Goal: Understand process/instructions: Learn about a topic

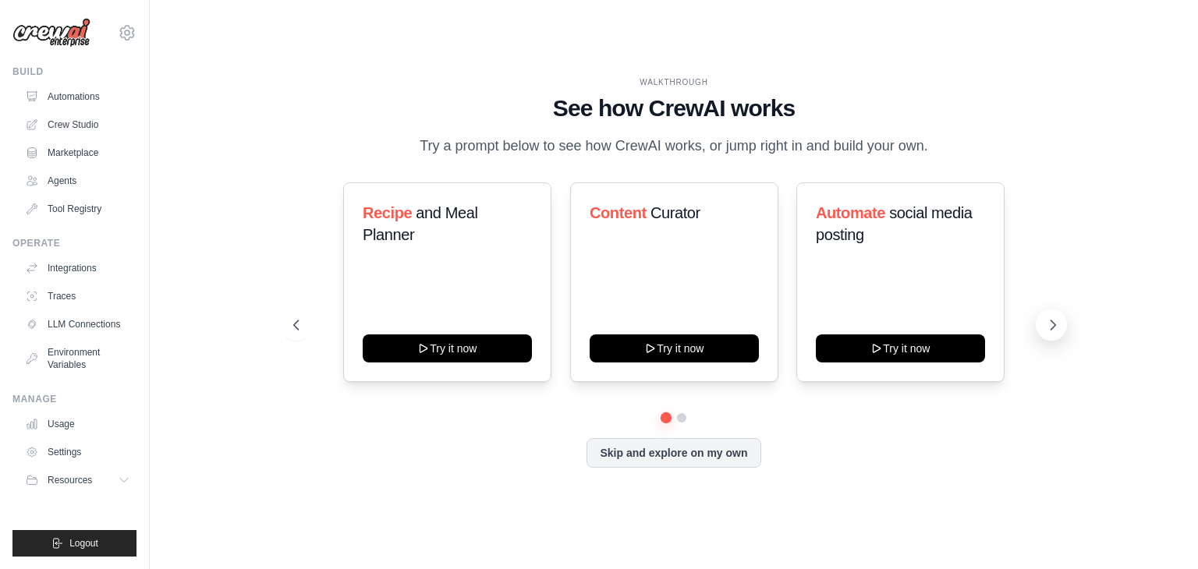
click at [1055, 326] on icon at bounding box center [1053, 325] width 16 height 16
click at [1044, 326] on button at bounding box center [1050, 325] width 31 height 31
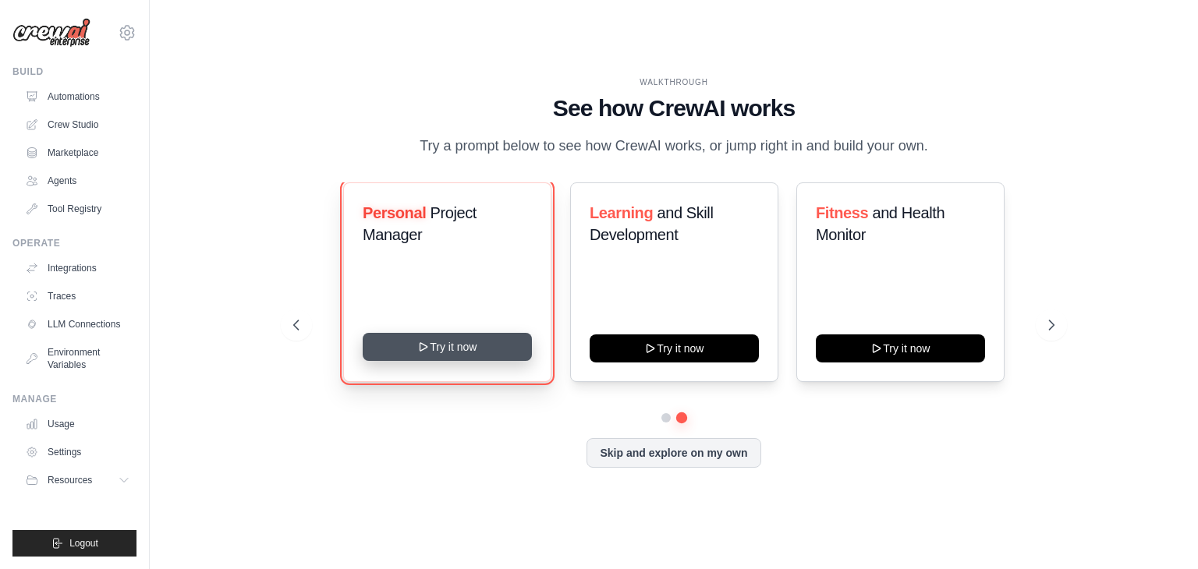
click at [434, 345] on button "Try it now" at bounding box center [447, 347] width 169 height 28
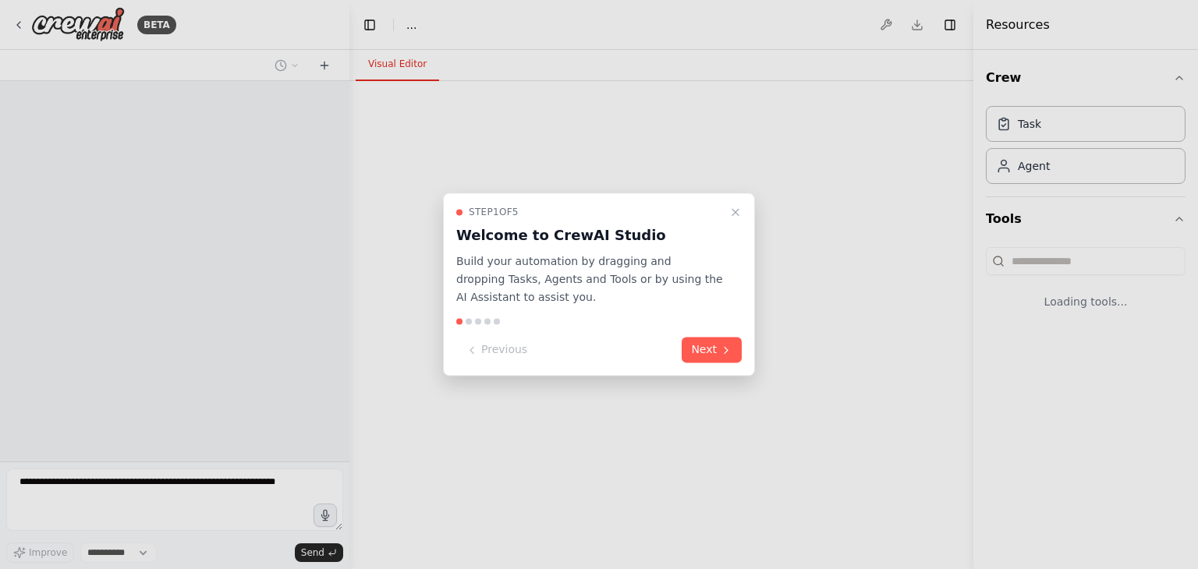
select select "****"
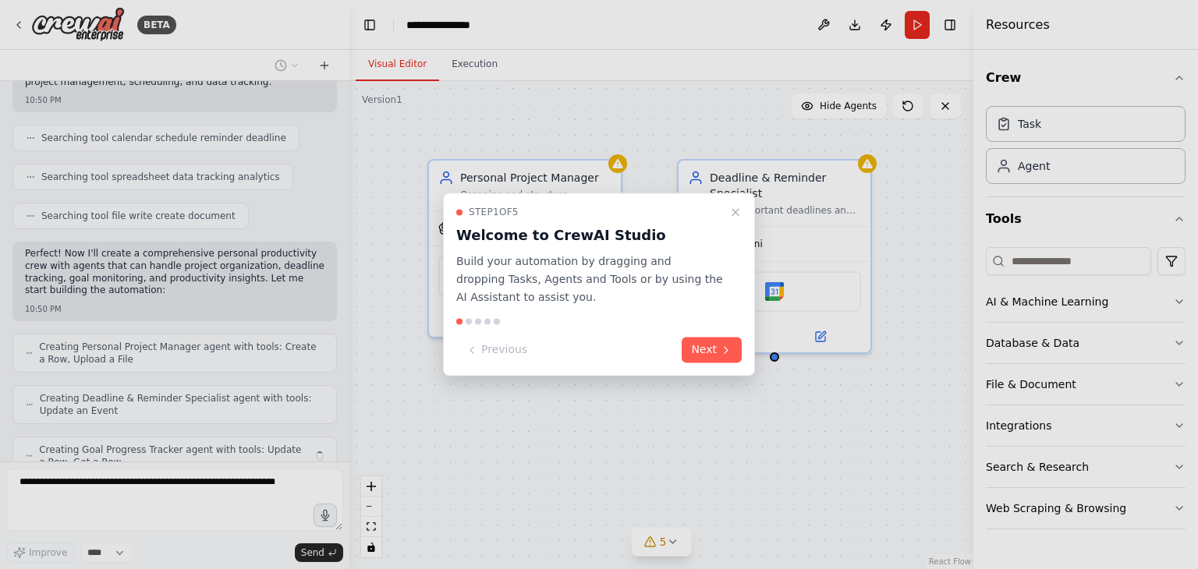
scroll to position [324, 0]
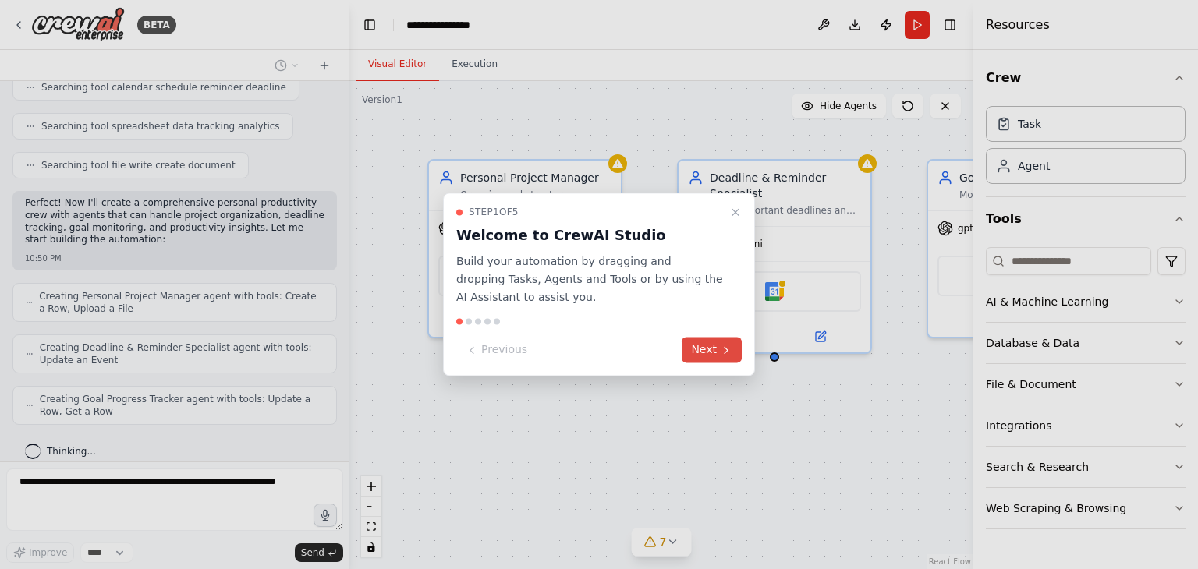
click at [703, 350] on button "Next" at bounding box center [711, 351] width 60 height 26
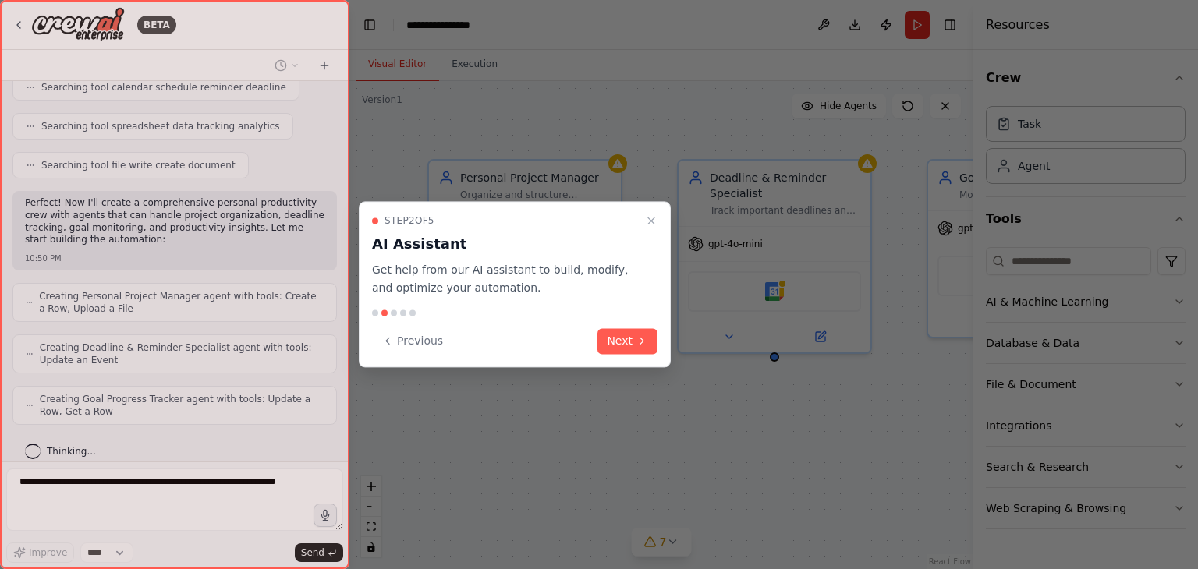
scroll to position [376, 0]
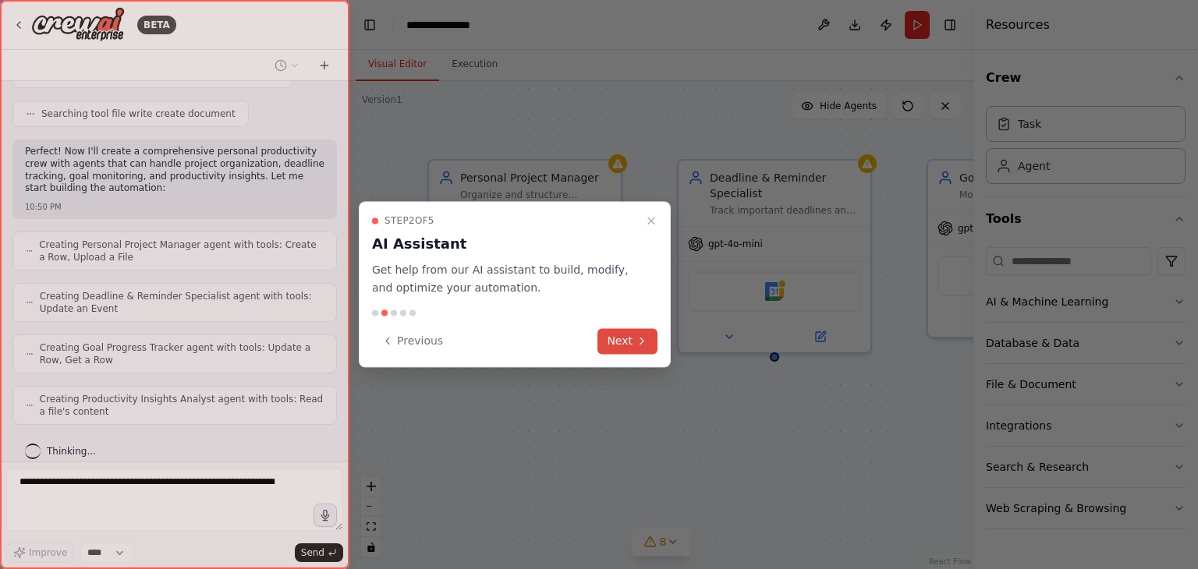
click at [621, 338] on button "Next" at bounding box center [627, 341] width 60 height 26
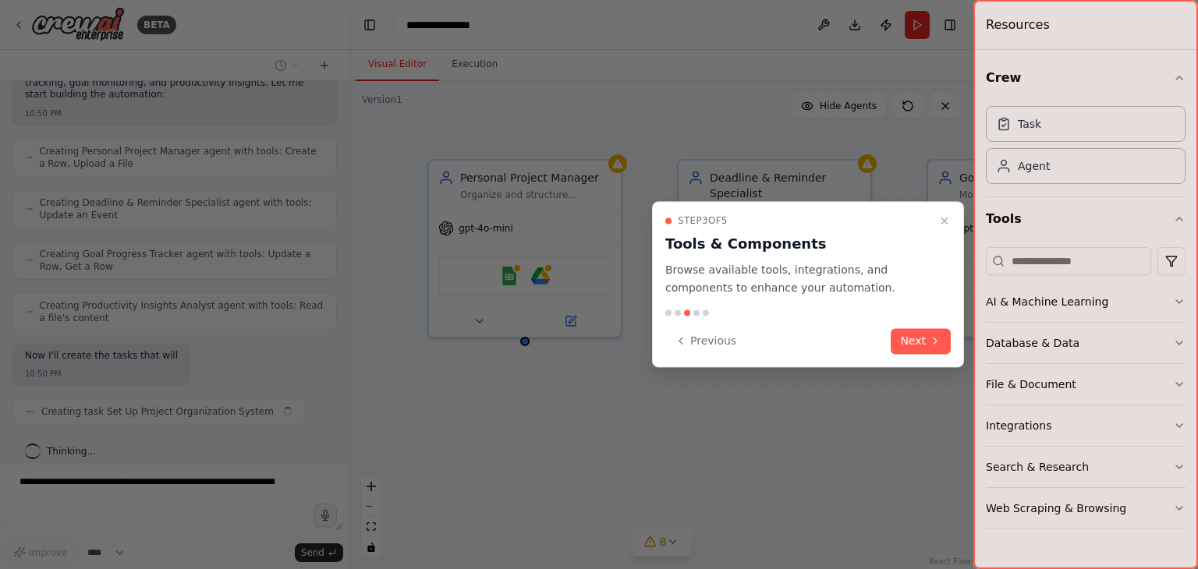
scroll to position [482, 0]
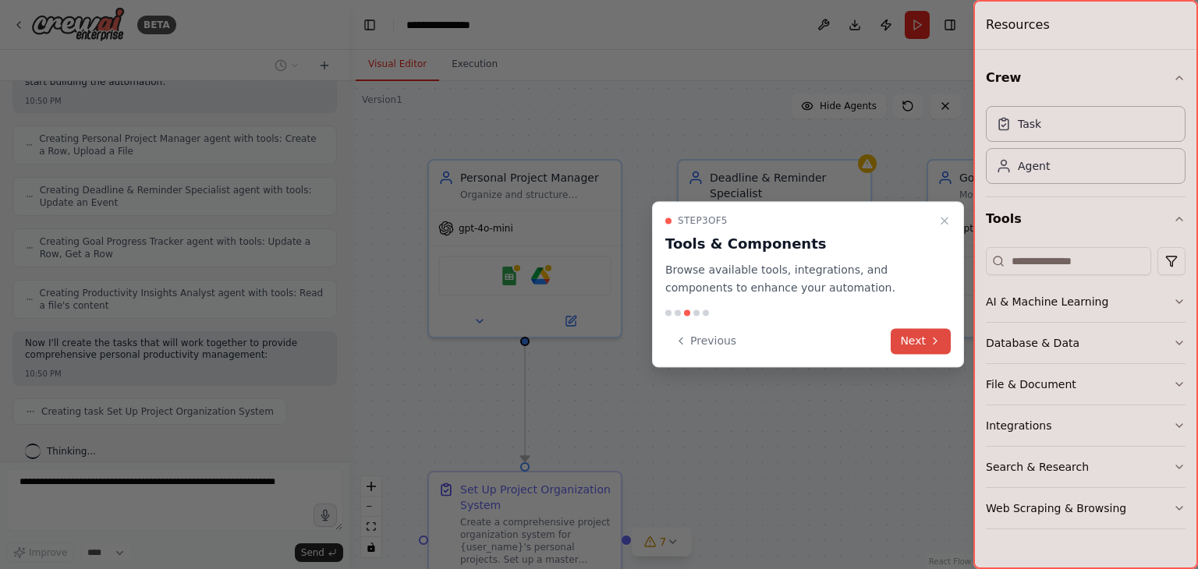
click at [918, 338] on button "Next" at bounding box center [920, 341] width 60 height 26
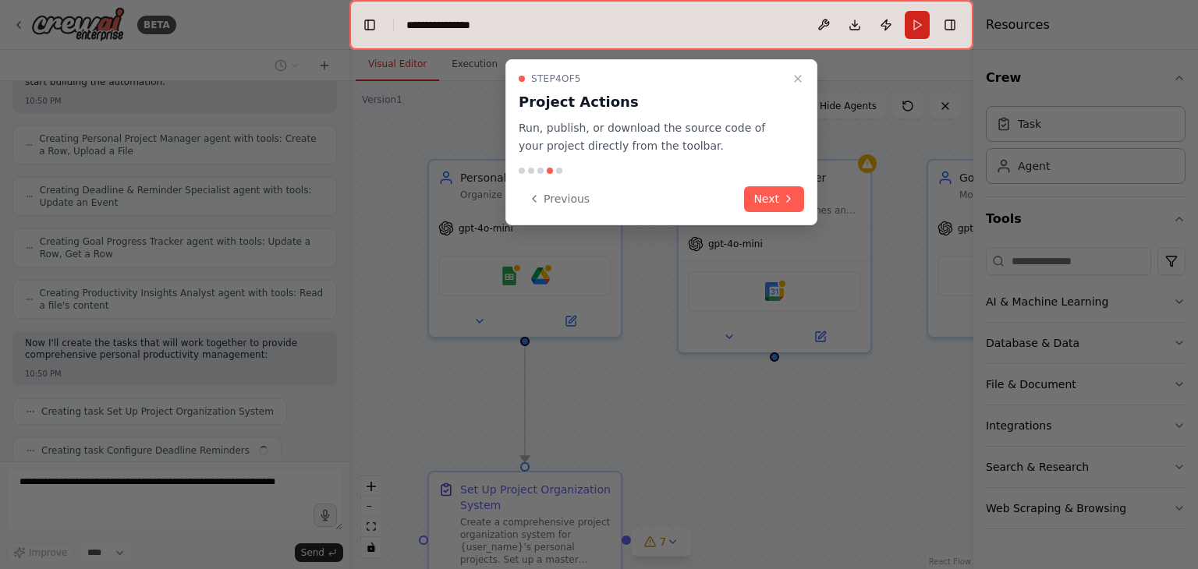
scroll to position [521, 0]
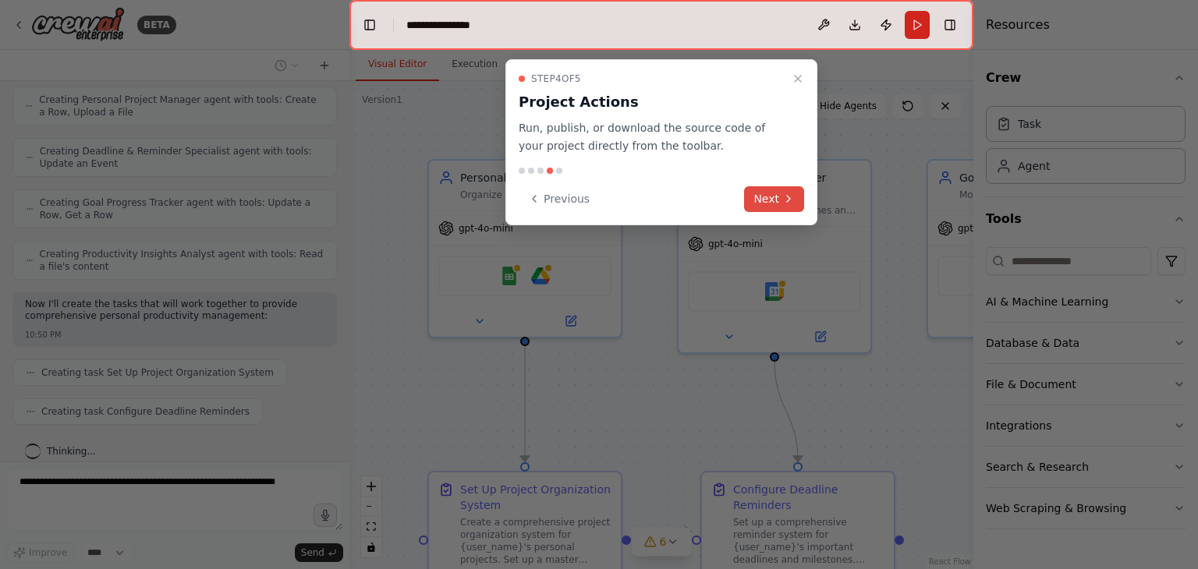
click at [766, 196] on button "Next" at bounding box center [774, 199] width 60 height 26
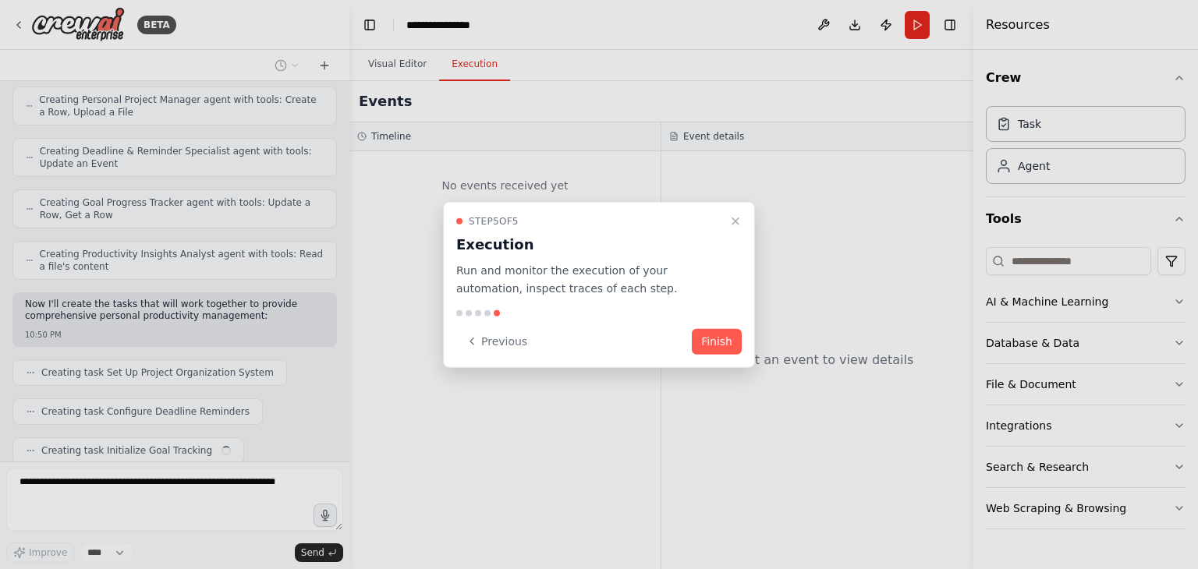
scroll to position [559, 0]
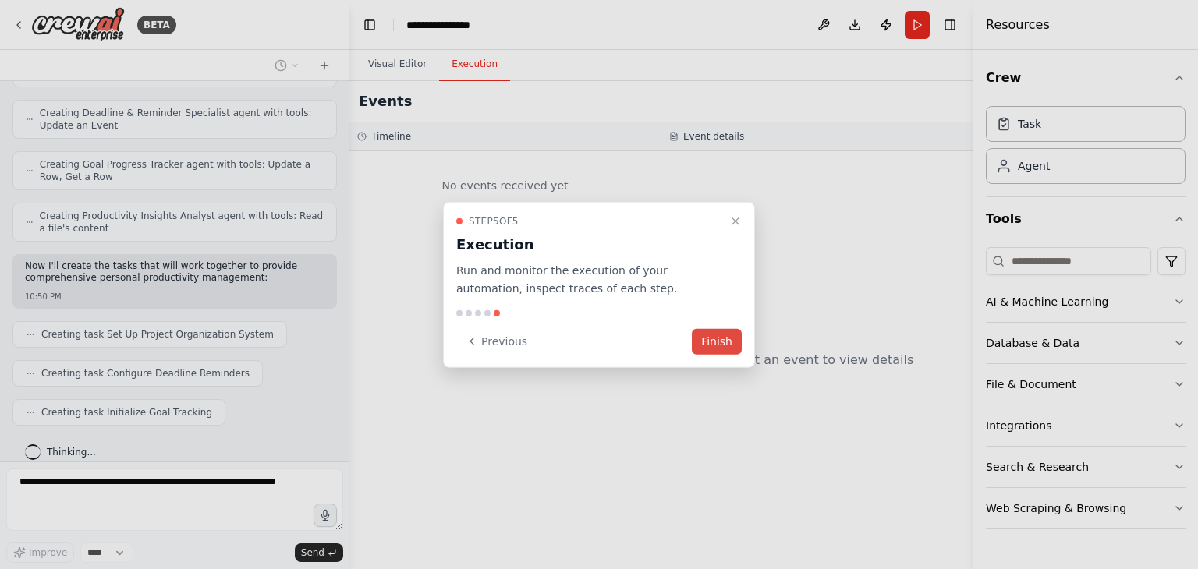
click at [713, 341] on button "Finish" at bounding box center [717, 341] width 50 height 26
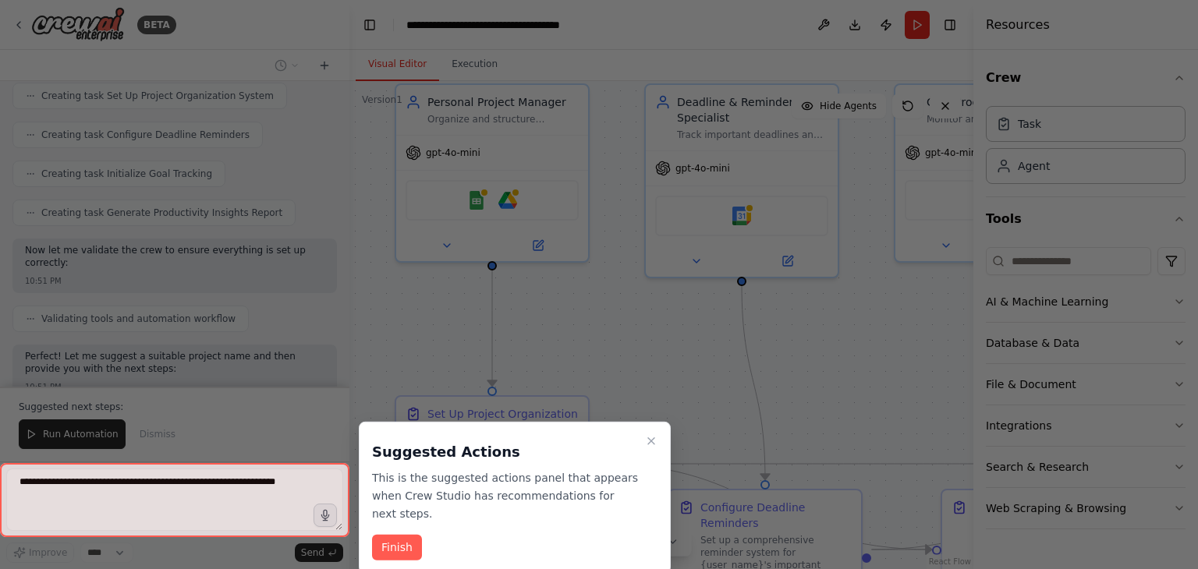
scroll to position [810, 0]
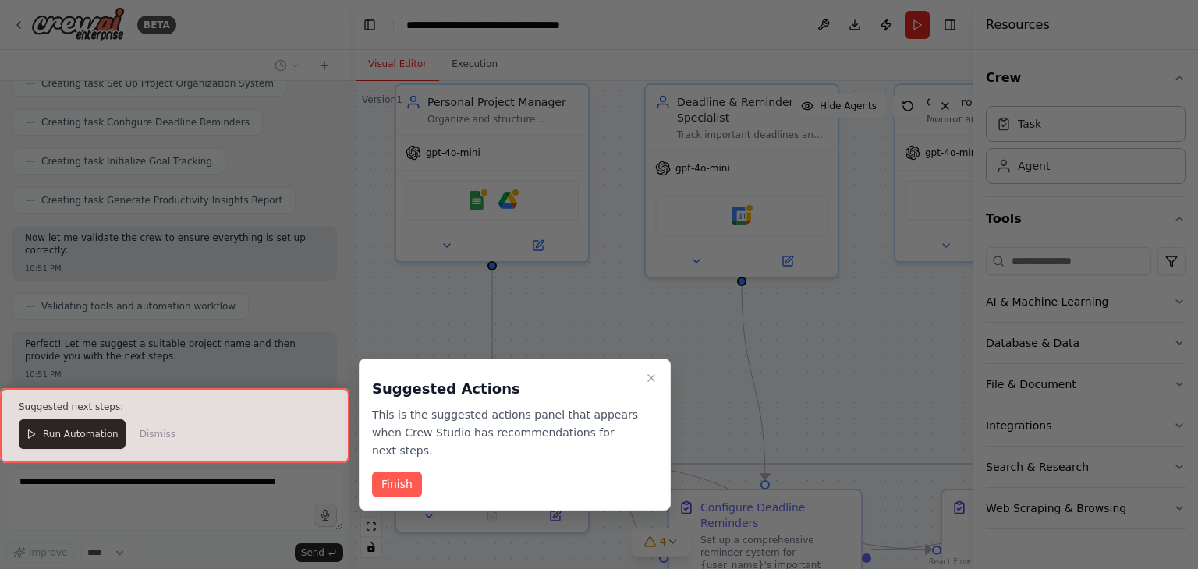
drag, startPoint x: 736, startPoint y: 432, endPoint x: 703, endPoint y: 356, distance: 82.4
click at [703, 356] on div "BETA Create a crew that helps organize your personal projects, sets reminders f…" at bounding box center [599, 284] width 1198 height 569
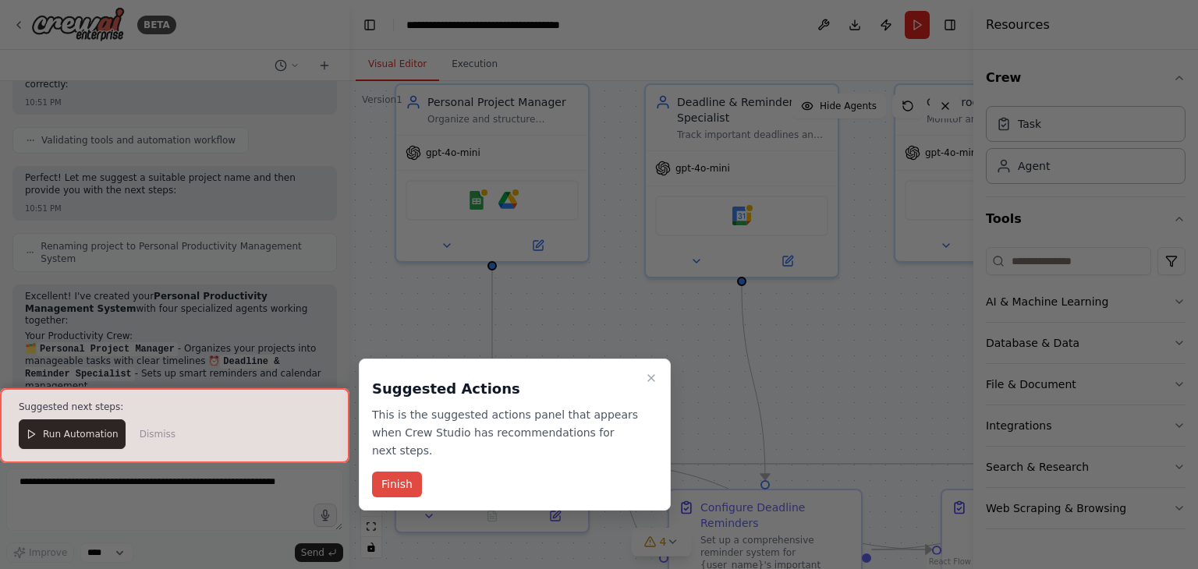
click at [397, 472] on button "Finish" at bounding box center [397, 485] width 50 height 26
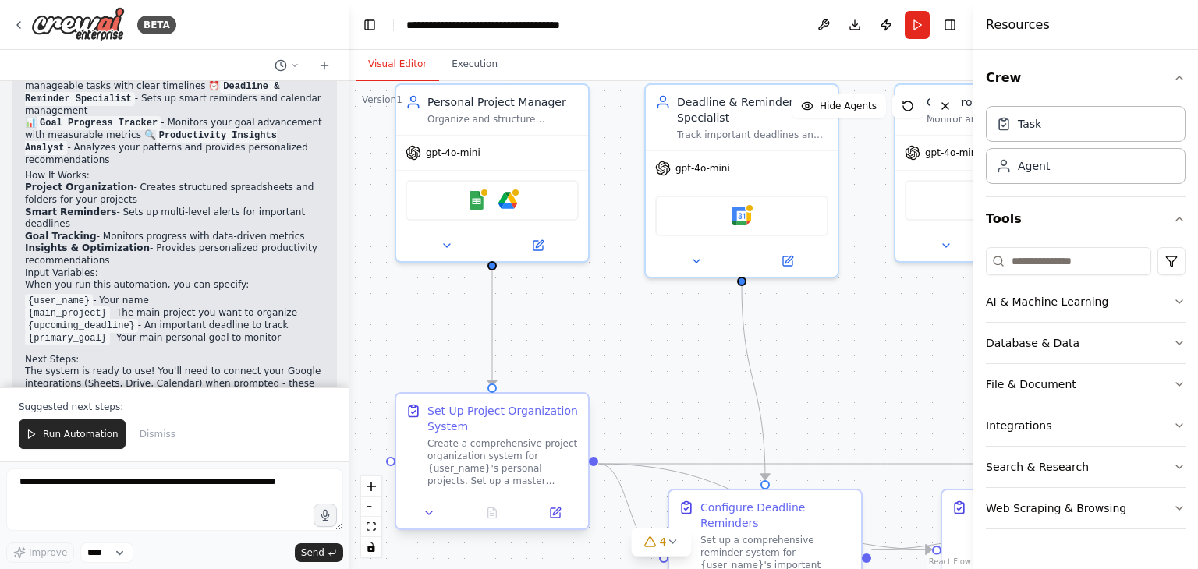
scroll to position [1263, 0]
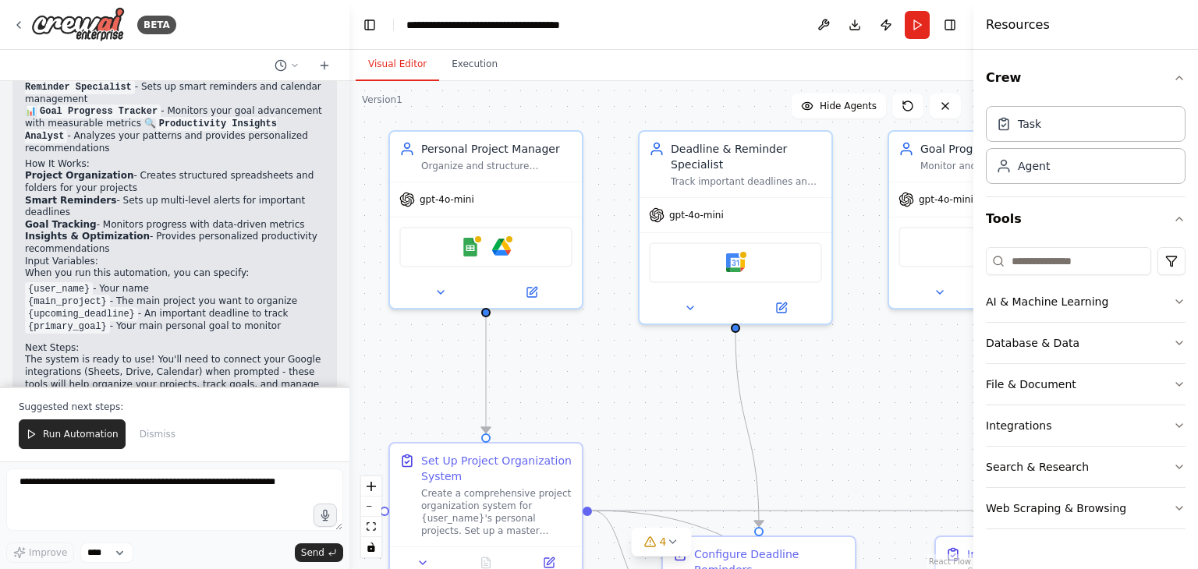
drag, startPoint x: 605, startPoint y: 331, endPoint x: 599, endPoint y: 378, distance: 47.2
click at [599, 378] on div ".deletable-edge-delete-btn { width: 20px; height: 20px; border: 0px solid #ffff…" at bounding box center [661, 325] width 624 height 488
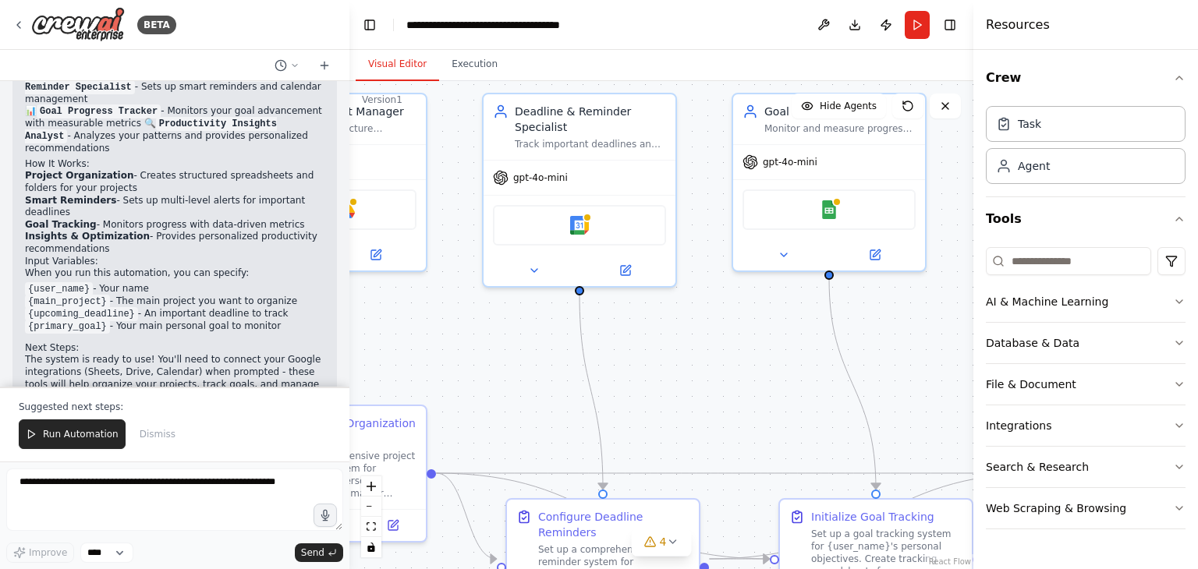
drag, startPoint x: 689, startPoint y: 404, endPoint x: 526, endPoint y: 366, distance: 167.4
click at [526, 366] on div ".deletable-edge-delete-btn { width: 20px; height: 20px; border: 0px solid #ffff…" at bounding box center [661, 325] width 624 height 488
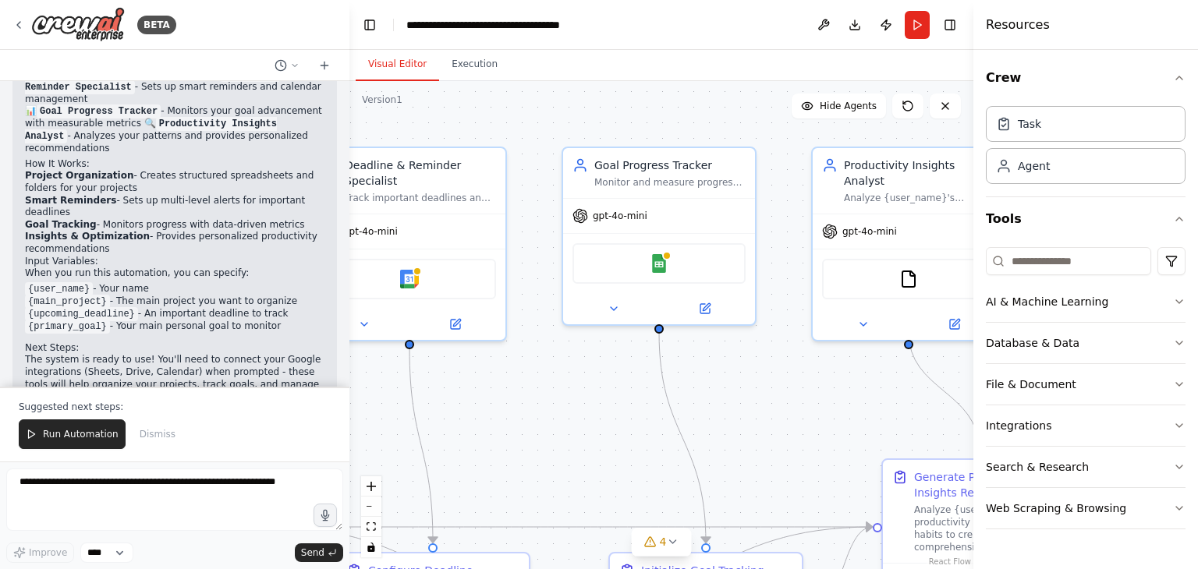
drag, startPoint x: 739, startPoint y: 349, endPoint x: 575, endPoint y: 406, distance: 173.4
click at [575, 406] on div ".deletable-edge-delete-btn { width: 20px; height: 20px; border: 0px solid #ffff…" at bounding box center [661, 325] width 624 height 488
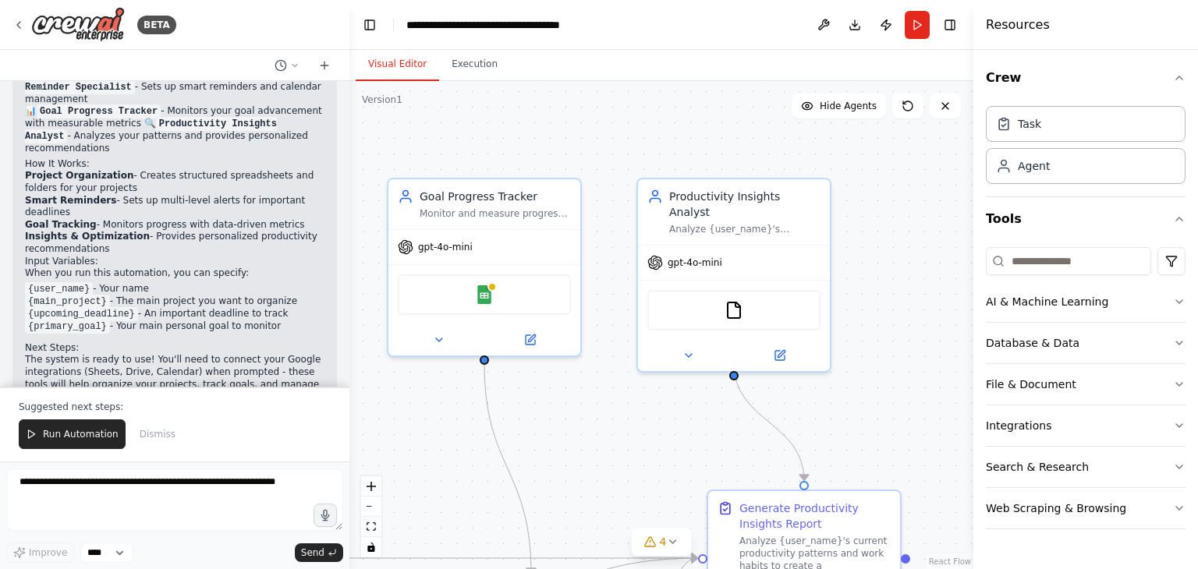
drag, startPoint x: 761, startPoint y: 374, endPoint x: 587, endPoint y: 403, distance: 176.3
click at [587, 403] on div ".deletable-edge-delete-btn { width: 20px; height: 20px; border: 0px solid #ffff…" at bounding box center [661, 325] width 624 height 488
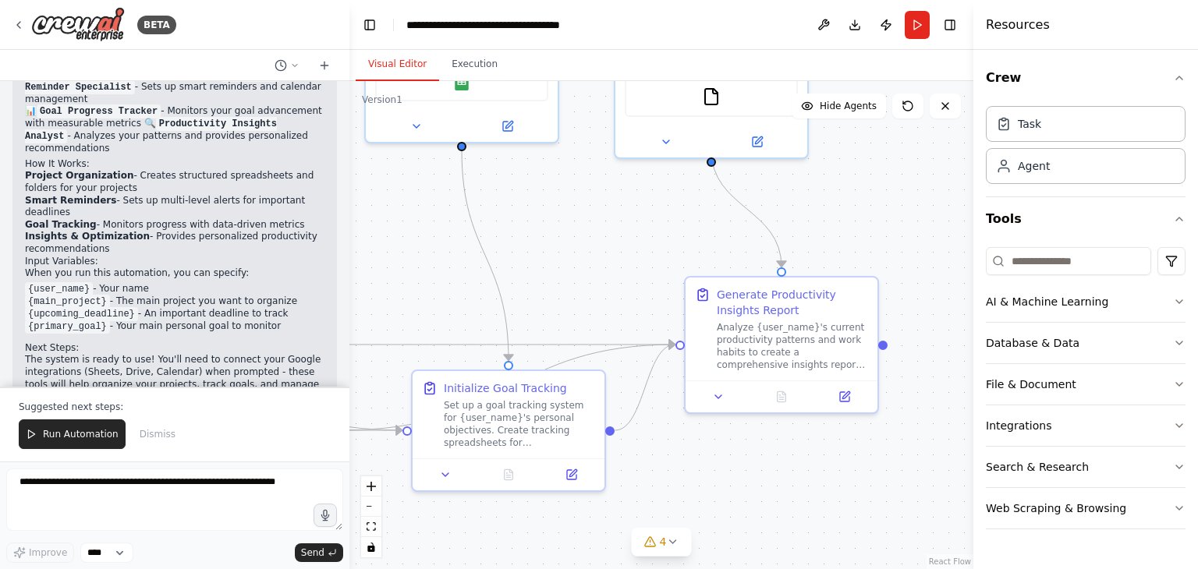
drag, startPoint x: 882, startPoint y: 415, endPoint x: 859, endPoint y: 201, distance: 214.8
click at [859, 201] on div ".deletable-edge-delete-btn { width: 20px; height: 20px; border: 0px solid #ffff…" at bounding box center [661, 325] width 624 height 488
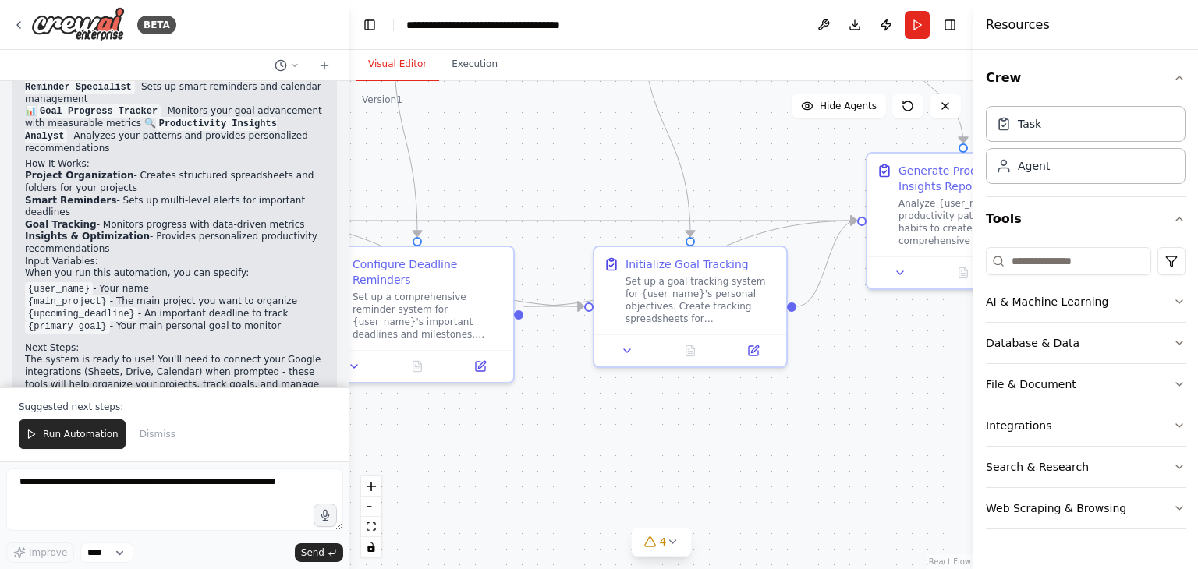
drag, startPoint x: 728, startPoint y: 459, endPoint x: 911, endPoint y: 335, distance: 220.6
click at [911, 335] on div ".deletable-edge-delete-btn { width: 20px; height: 20px; border: 0px solid #ffff…" at bounding box center [661, 325] width 624 height 488
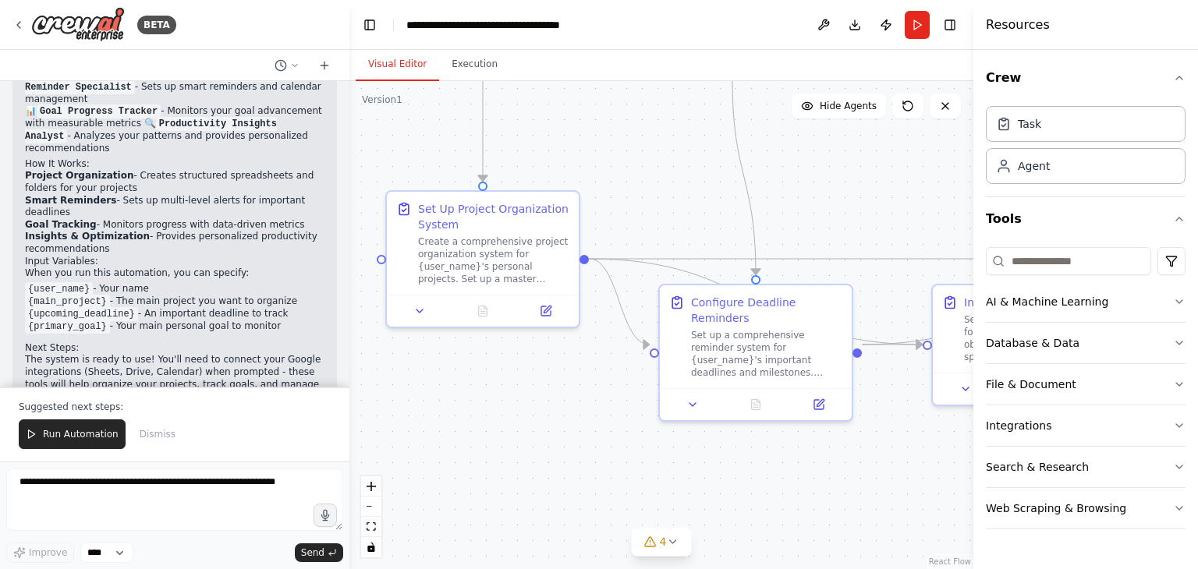
drag, startPoint x: 446, startPoint y: 406, endPoint x: 784, endPoint y: 444, distance: 339.8
click at [784, 444] on div ".deletable-edge-delete-btn { width: 20px; height: 20px; border: 0px solid #ffff…" at bounding box center [661, 325] width 624 height 488
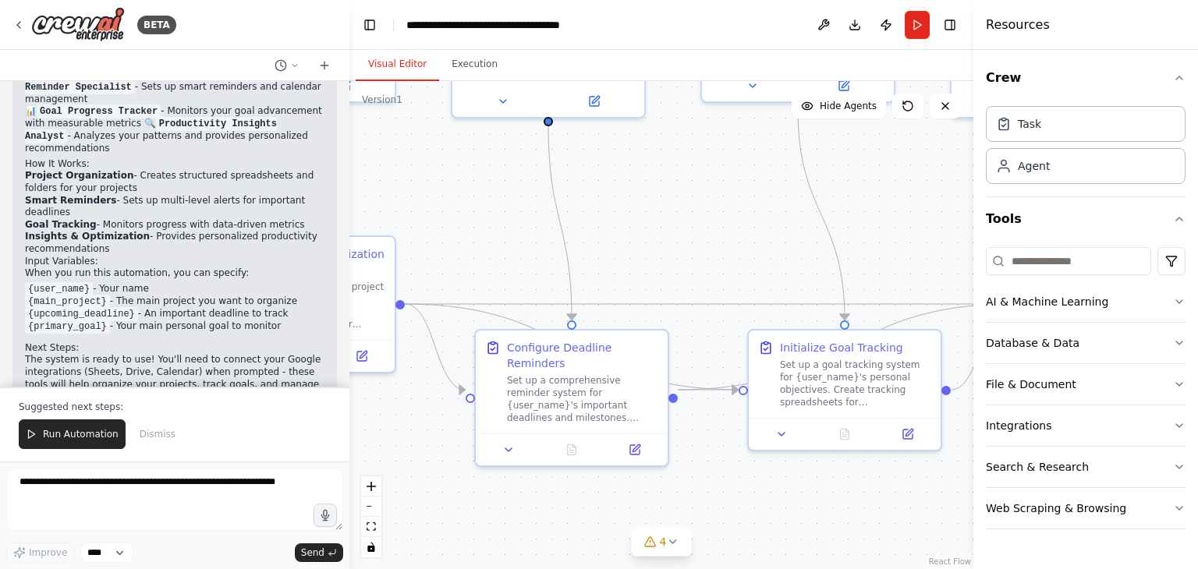
drag, startPoint x: 445, startPoint y: 401, endPoint x: 261, endPoint y: 446, distance: 189.5
click at [261, 446] on div "BETA Create a crew that helps organize your personal projects, sets reminders f…" at bounding box center [599, 284] width 1198 height 569
click at [370, 509] on button "zoom out" at bounding box center [371, 507] width 20 height 20
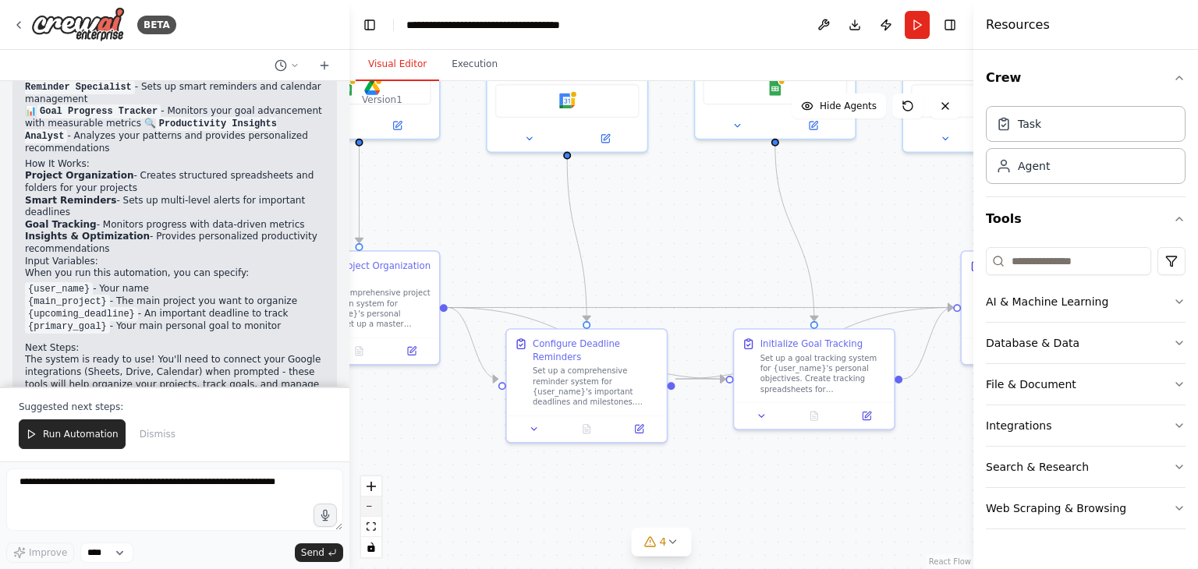
click at [370, 509] on button "zoom out" at bounding box center [371, 507] width 20 height 20
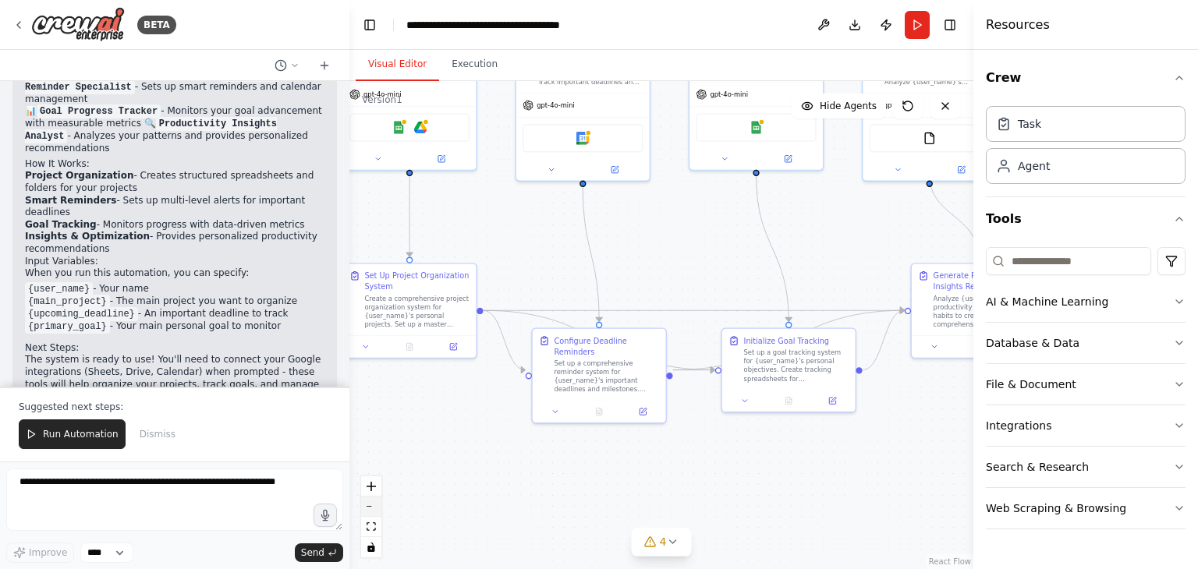
click at [370, 509] on button "zoom out" at bounding box center [371, 507] width 20 height 20
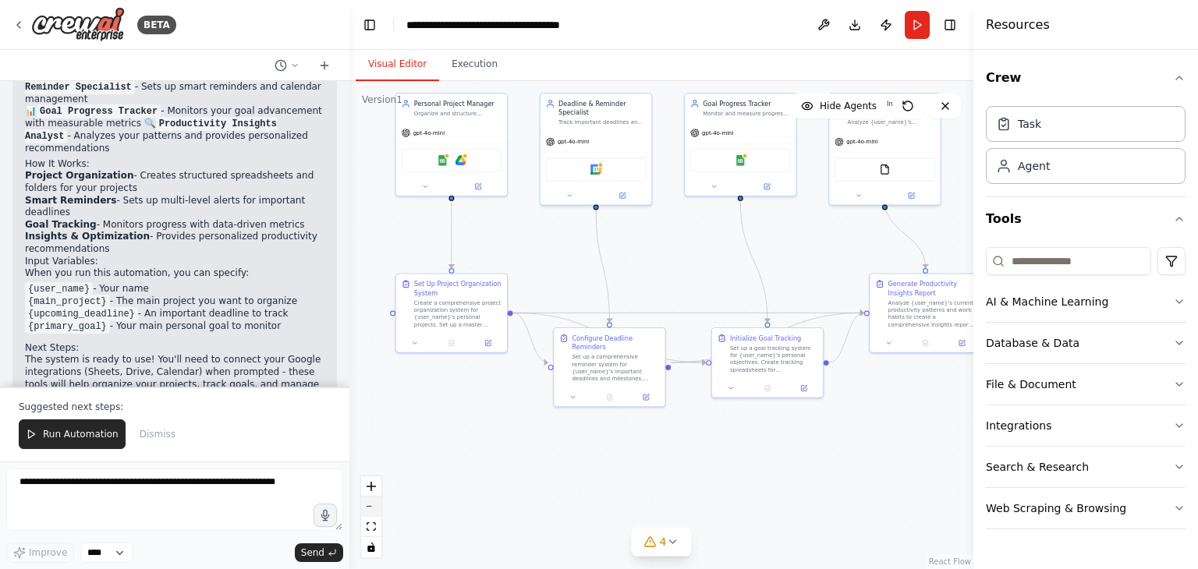
click at [370, 509] on button "zoom out" at bounding box center [371, 507] width 20 height 20
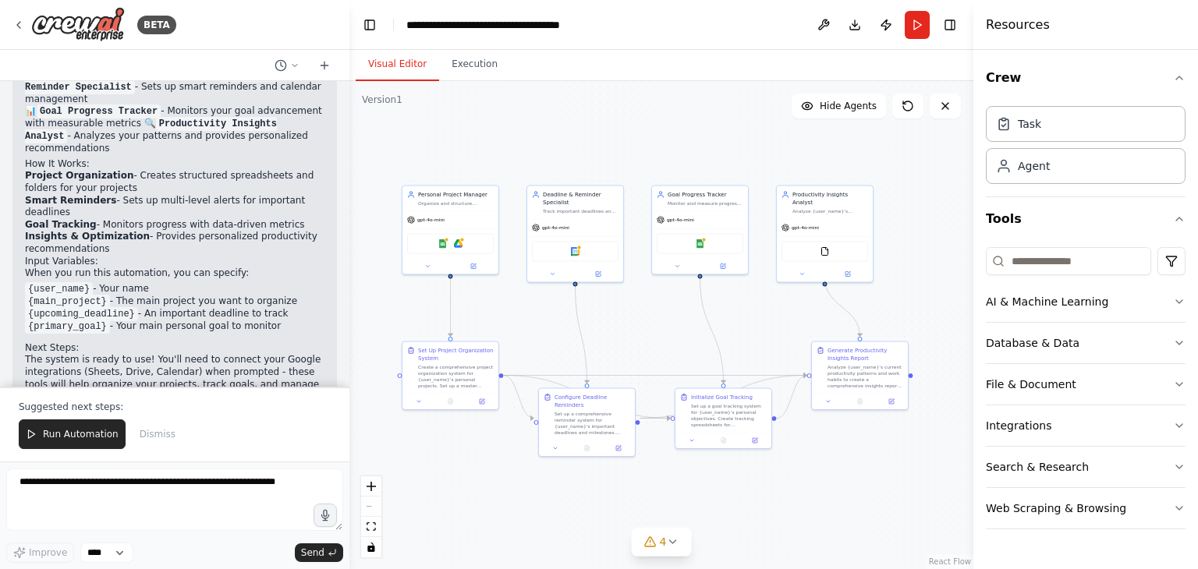
drag, startPoint x: 459, startPoint y: 475, endPoint x: 430, endPoint y: 536, distance: 67.7
click at [430, 536] on div ".deletable-edge-delete-btn { width: 20px; height: 20px; border: 0px solid #ffff…" at bounding box center [661, 325] width 624 height 488
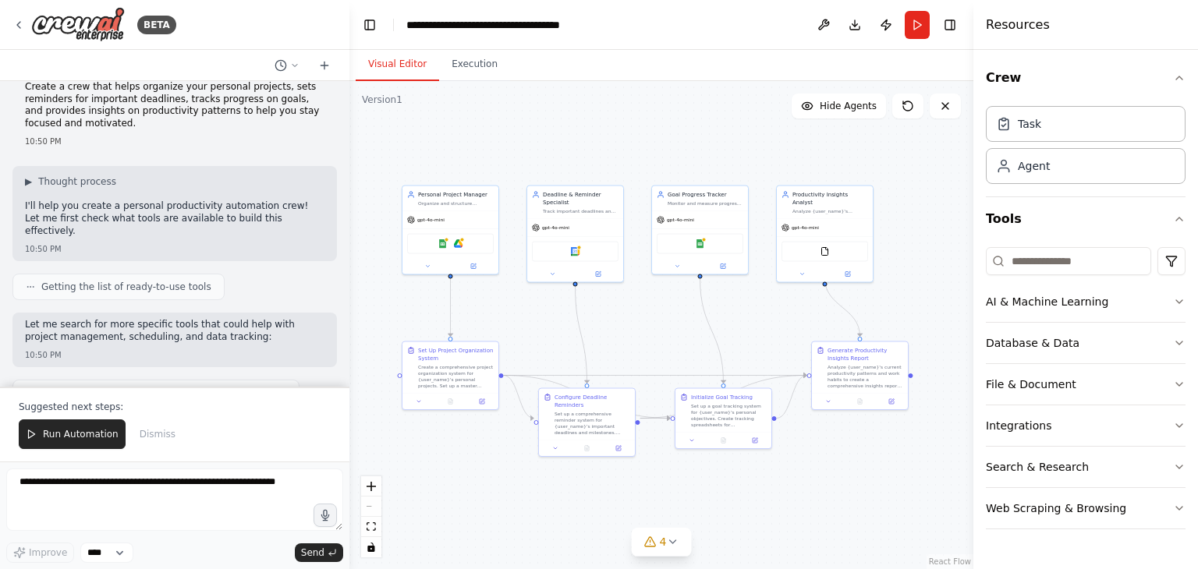
scroll to position [0, 0]
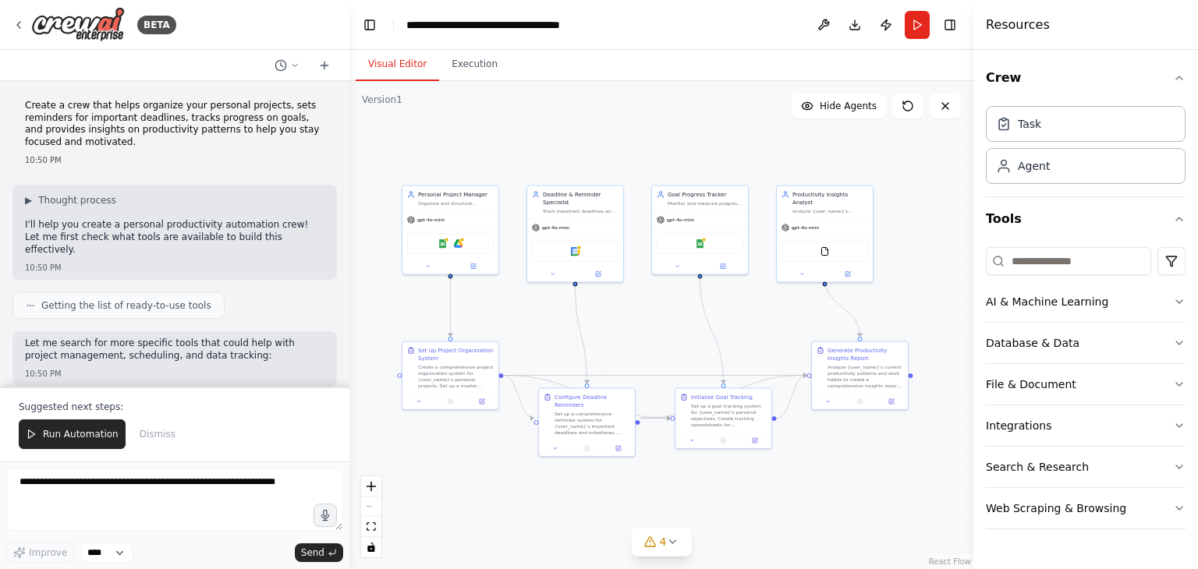
click at [344, 384] on div at bounding box center [346, 284] width 6 height 569
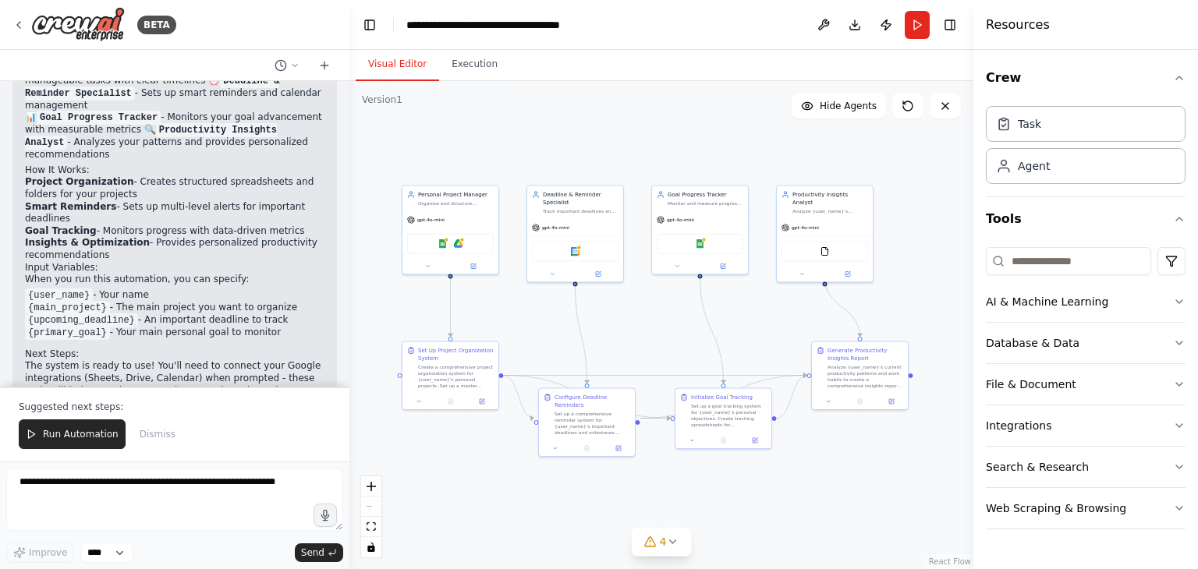
scroll to position [1263, 0]
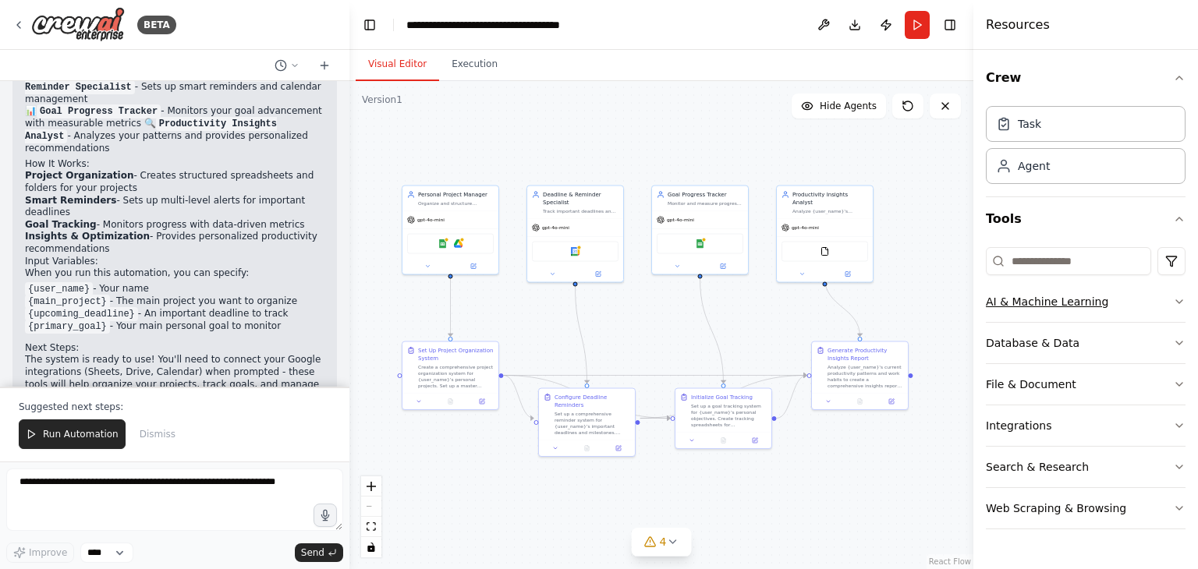
click at [1179, 301] on icon "button" at bounding box center [1179, 301] width 6 height 3
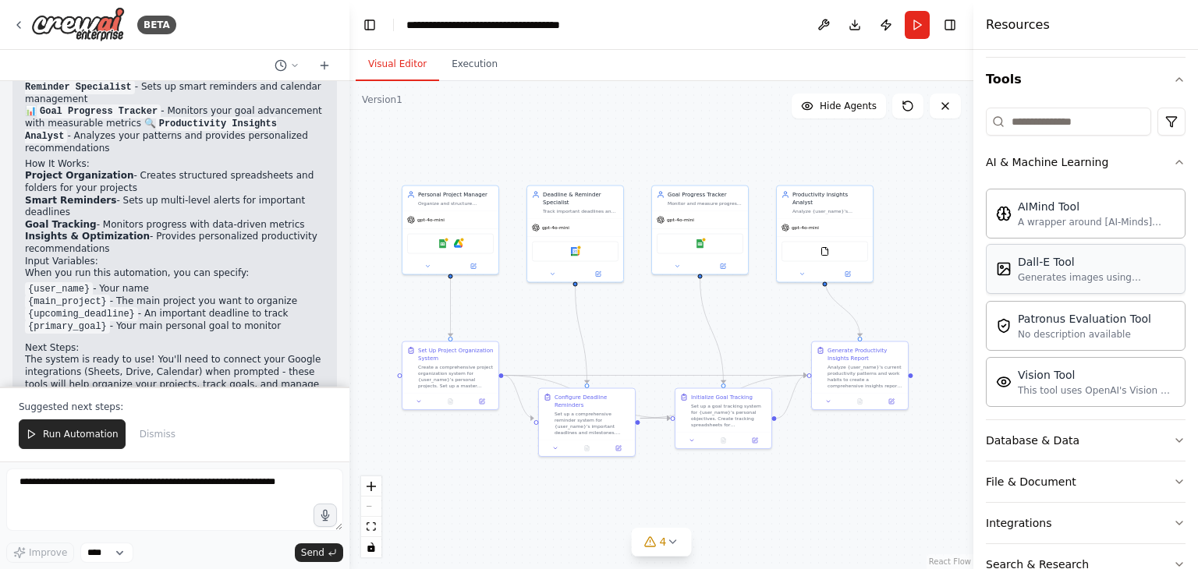
scroll to position [143, 0]
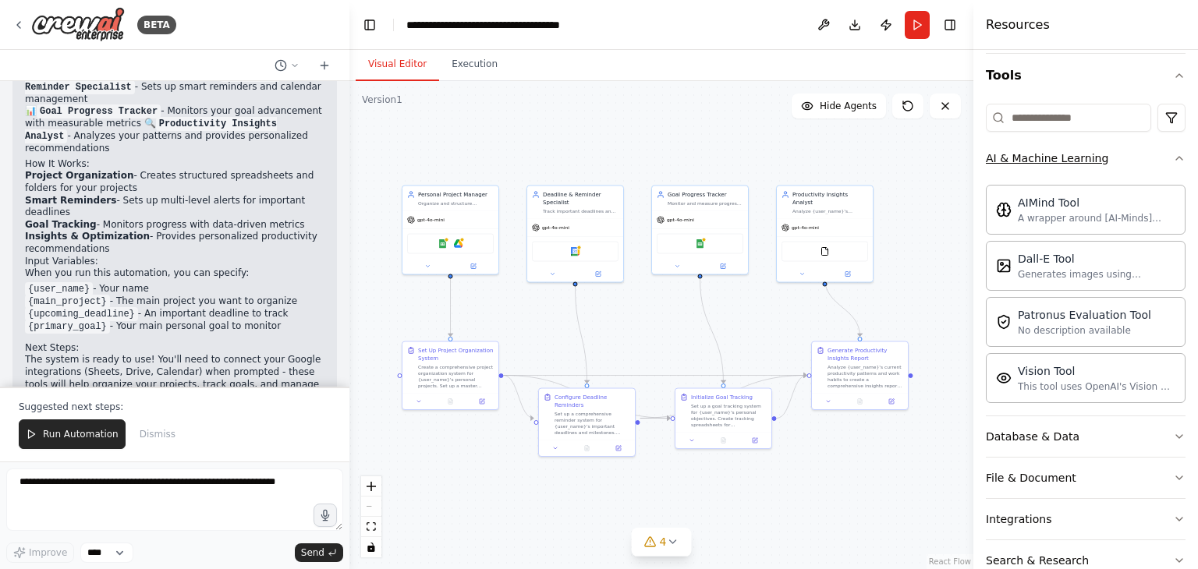
click at [1173, 155] on icon "button" at bounding box center [1179, 158] width 12 height 12
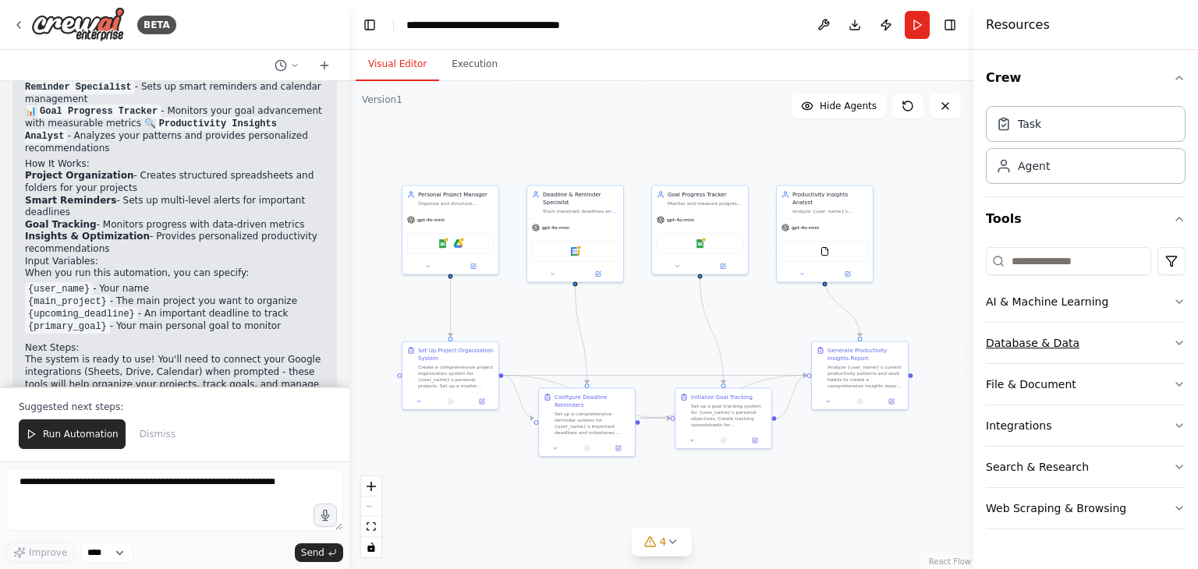
click at [1177, 342] on icon "button" at bounding box center [1179, 343] width 12 height 12
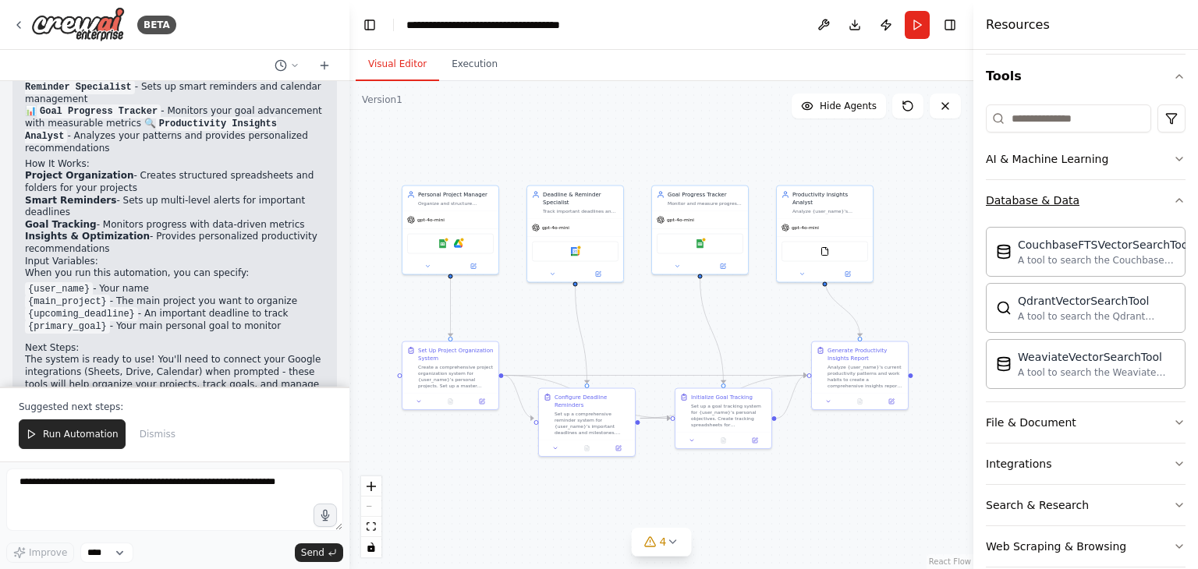
scroll to position [143, 0]
click at [1173, 200] on icon "button" at bounding box center [1179, 199] width 12 height 12
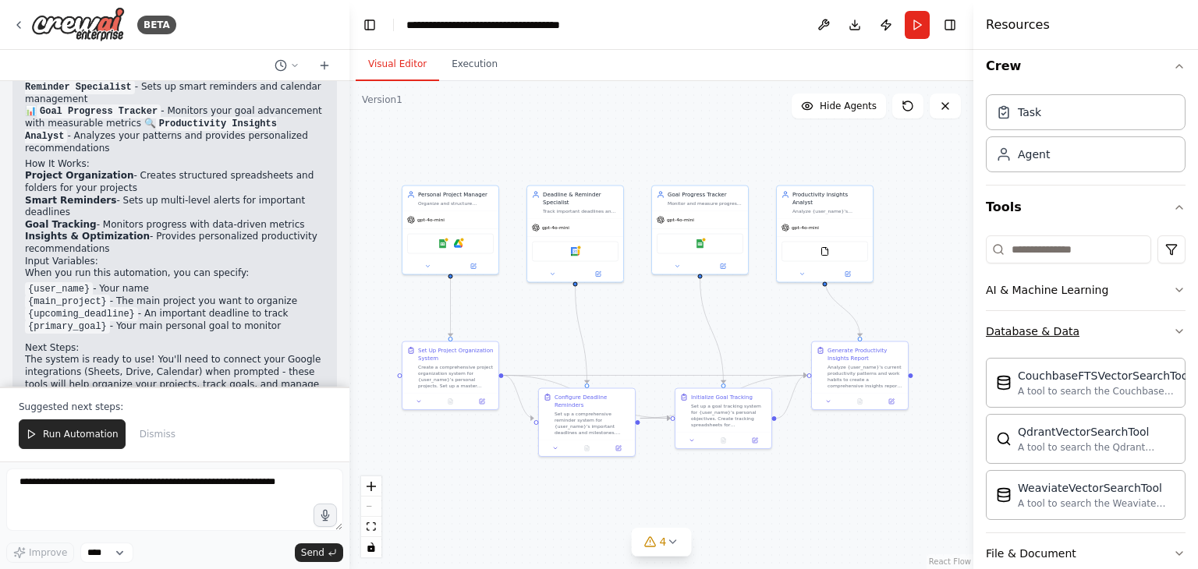
scroll to position [0, 0]
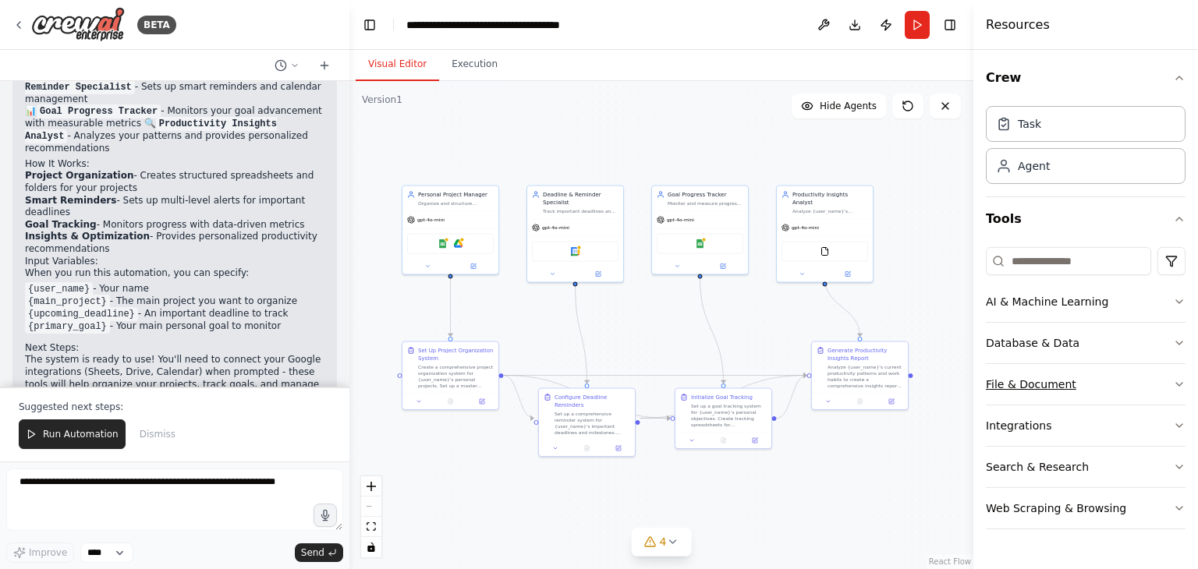
click at [1177, 384] on icon "button" at bounding box center [1179, 384] width 12 height 12
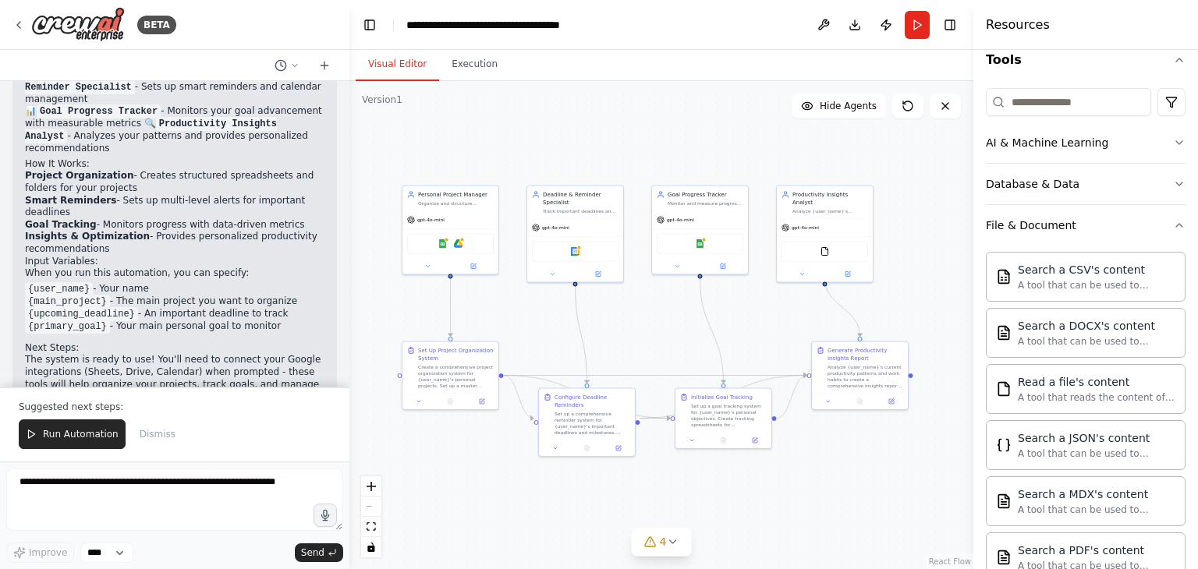
scroll to position [153, 0]
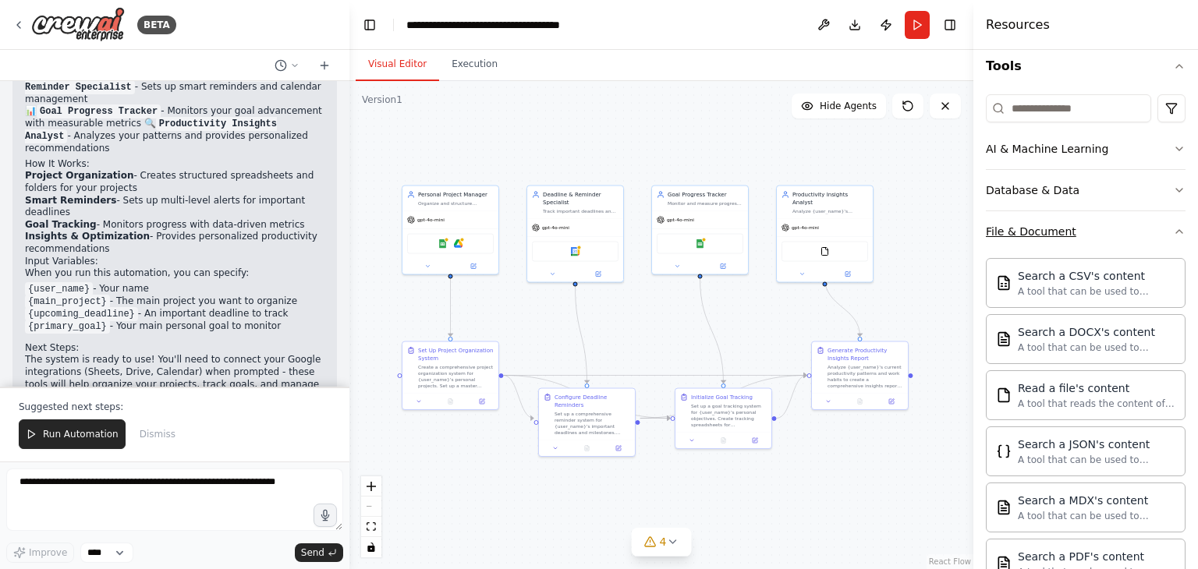
click at [1173, 233] on icon "button" at bounding box center [1179, 231] width 12 height 12
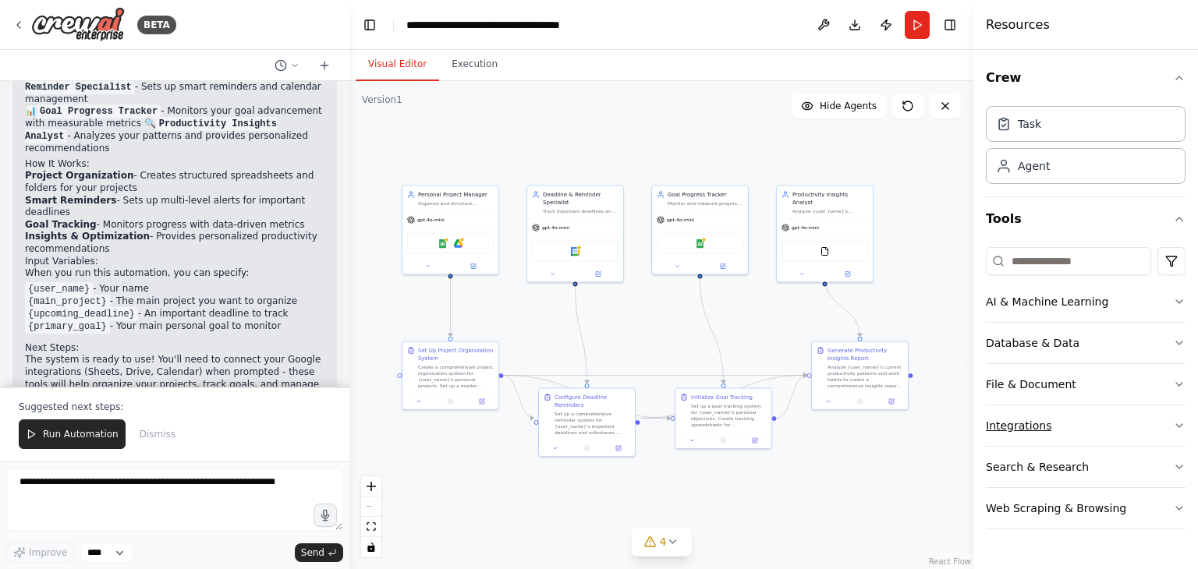
click at [1179, 426] on icon "button" at bounding box center [1179, 425] width 6 height 3
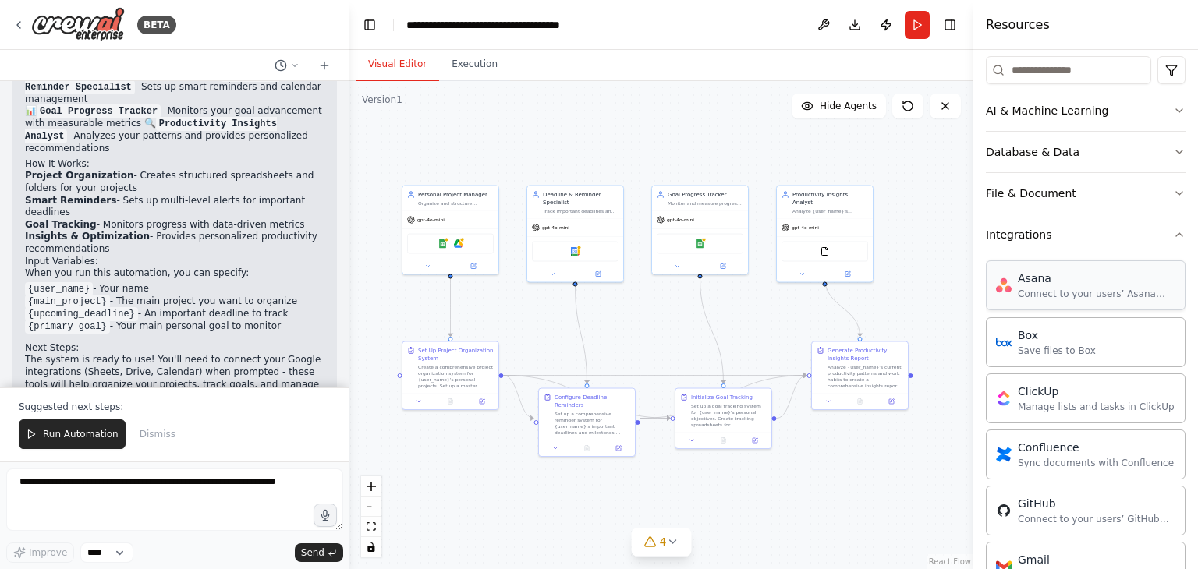
scroll to position [174, 0]
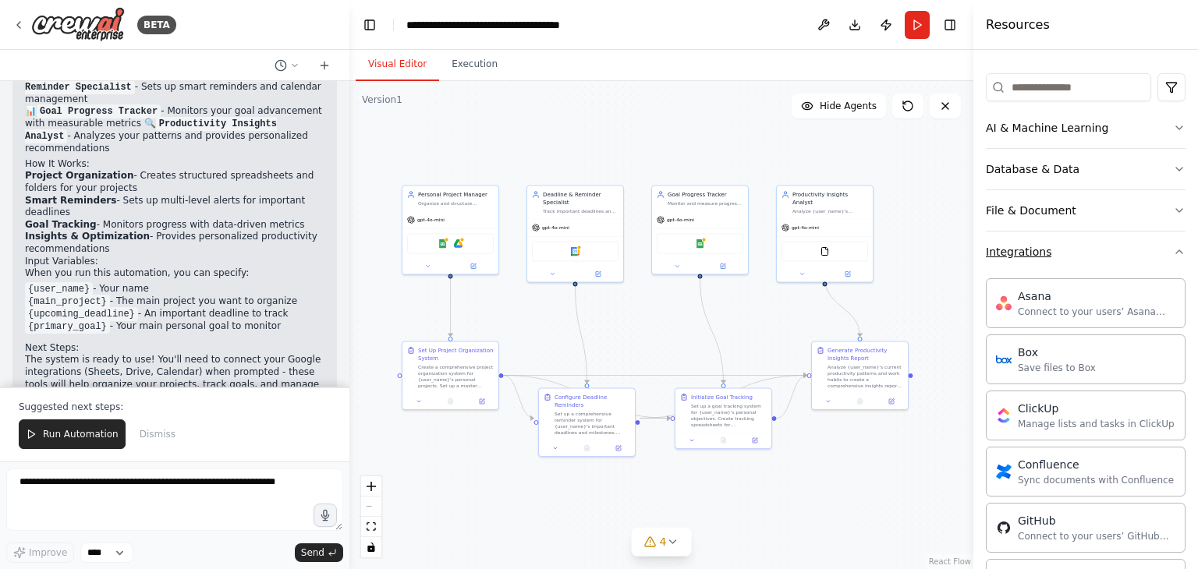
click at [1173, 247] on icon "button" at bounding box center [1179, 252] width 12 height 12
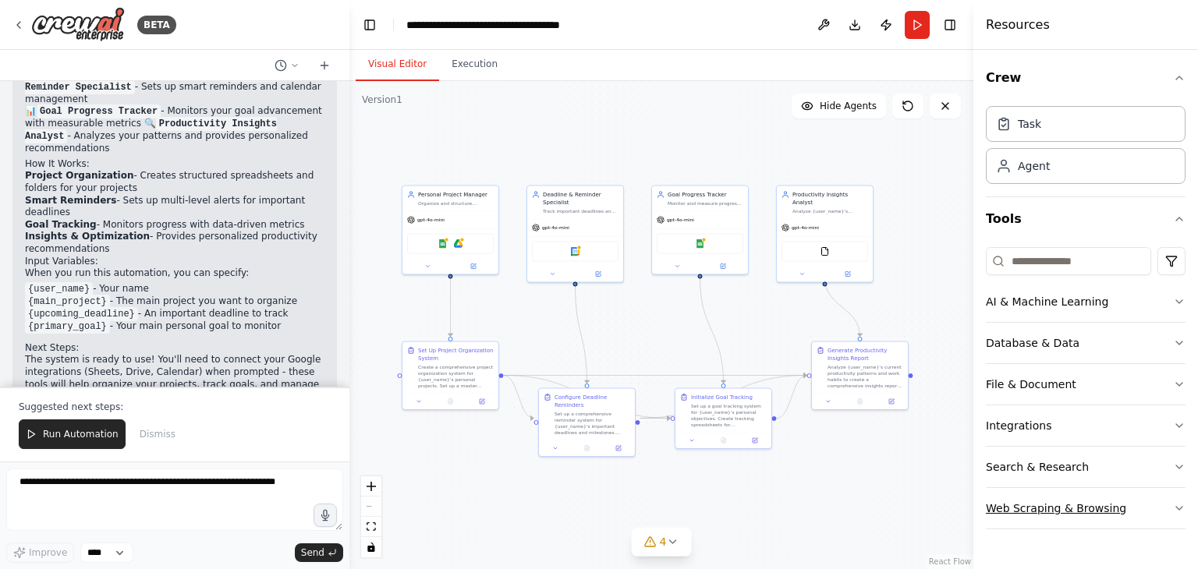
click at [1175, 505] on icon "button" at bounding box center [1179, 508] width 12 height 12
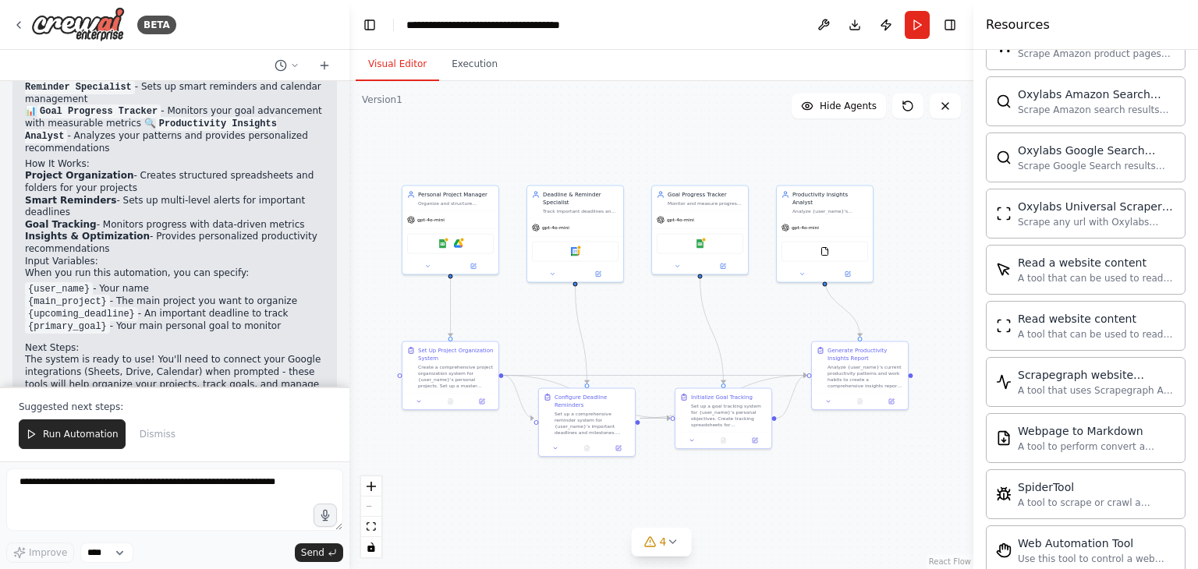
scroll to position [834, 0]
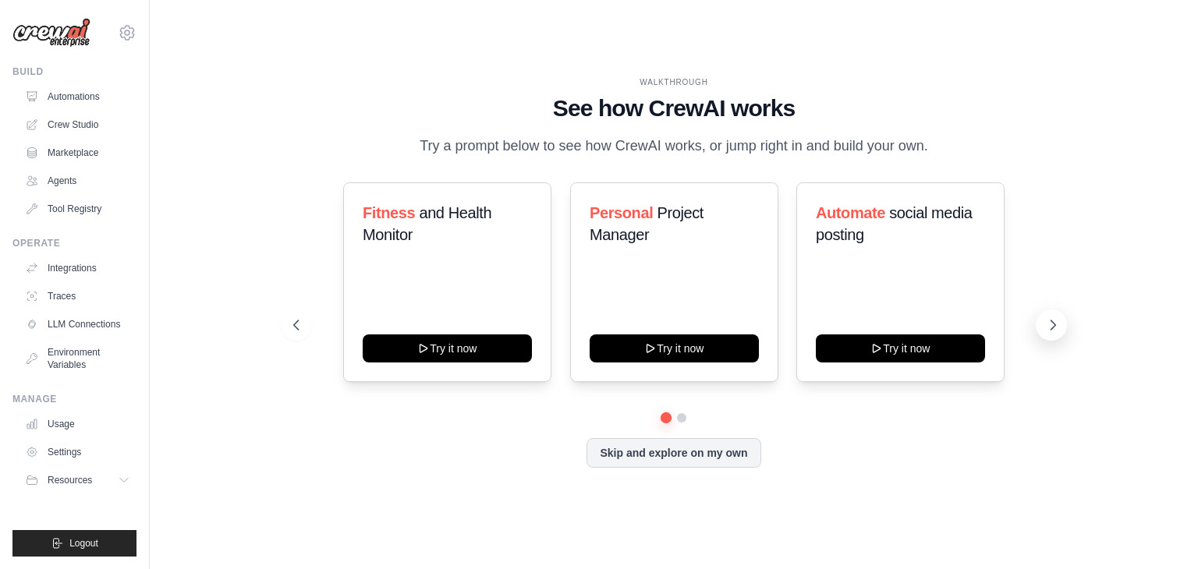
click at [1051, 328] on icon at bounding box center [1053, 324] width 5 height 9
